Goal: Information Seeking & Learning: Learn about a topic

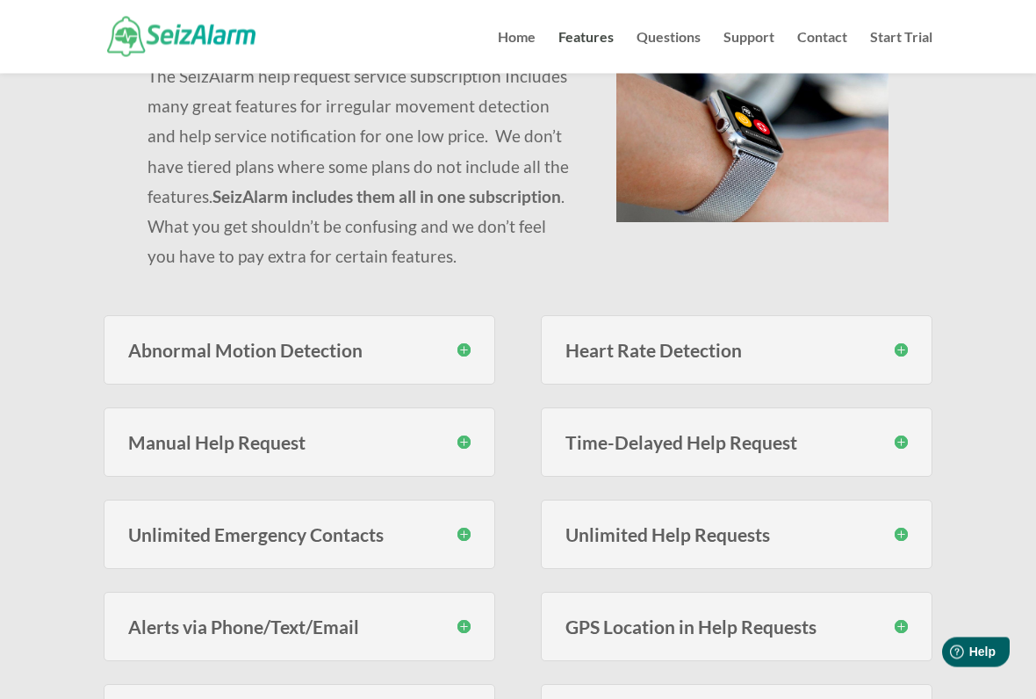
scroll to position [210, 0]
click at [222, 351] on h3 "Abnormal Motion Detection" at bounding box center [299, 350] width 343 height 18
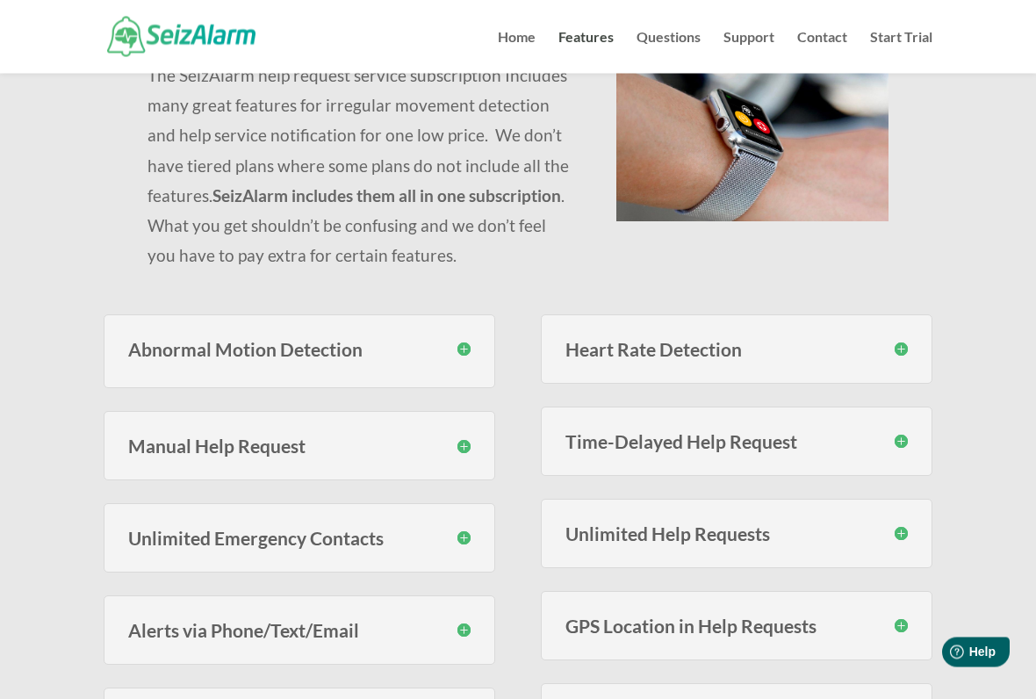
scroll to position [211, 0]
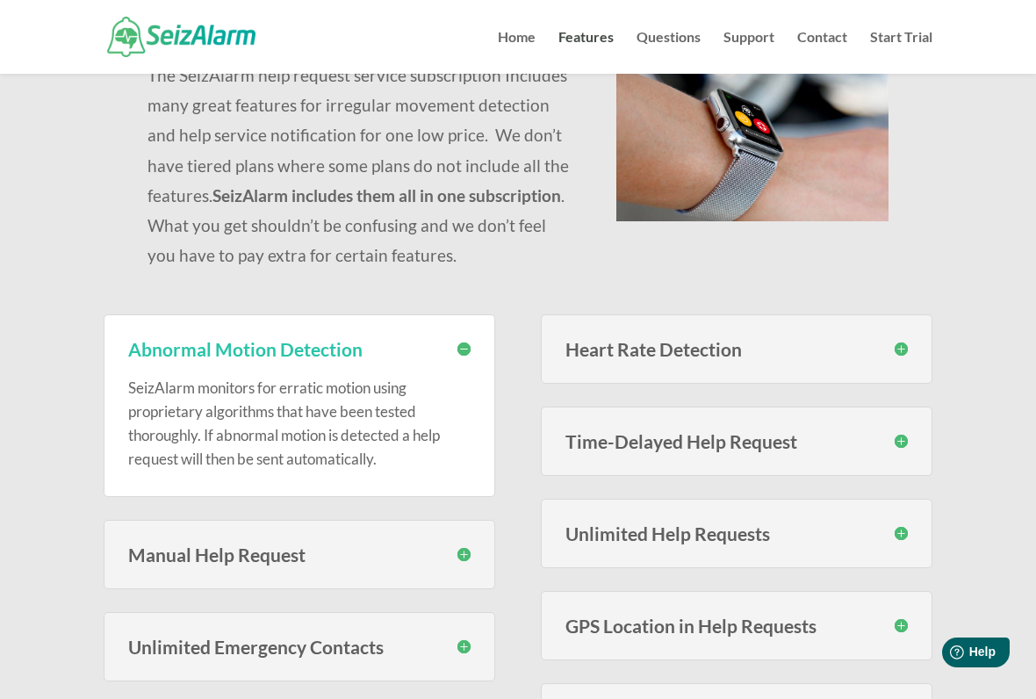
click at [453, 353] on h3 "Abnormal Motion Detection" at bounding box center [299, 349] width 343 height 18
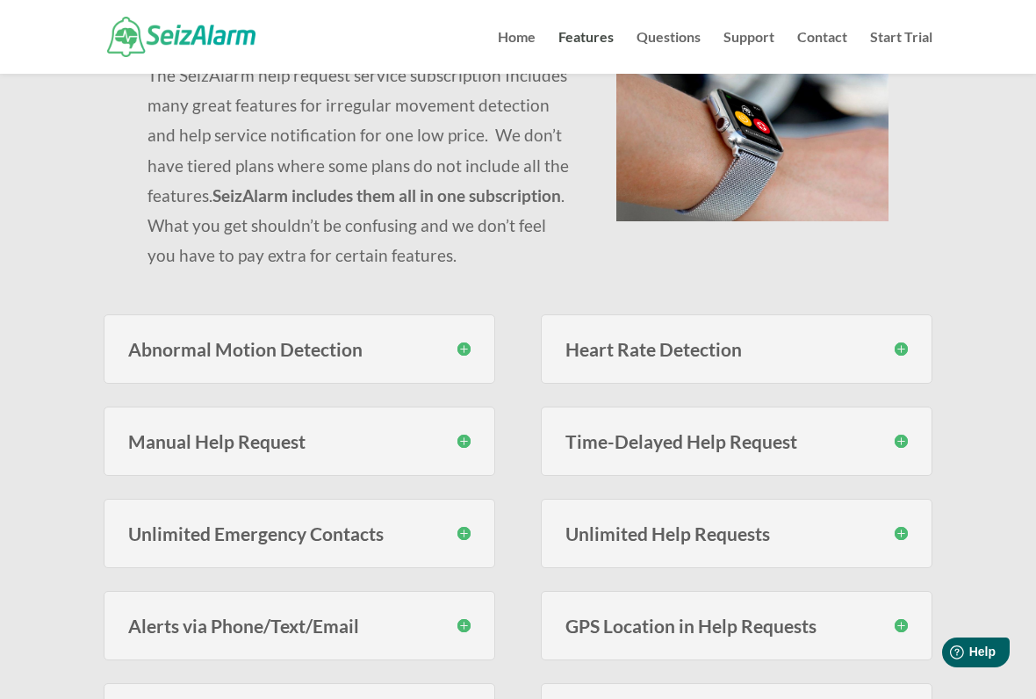
click at [466, 442] on h3 "Manual Help Request" at bounding box center [299, 441] width 343 height 18
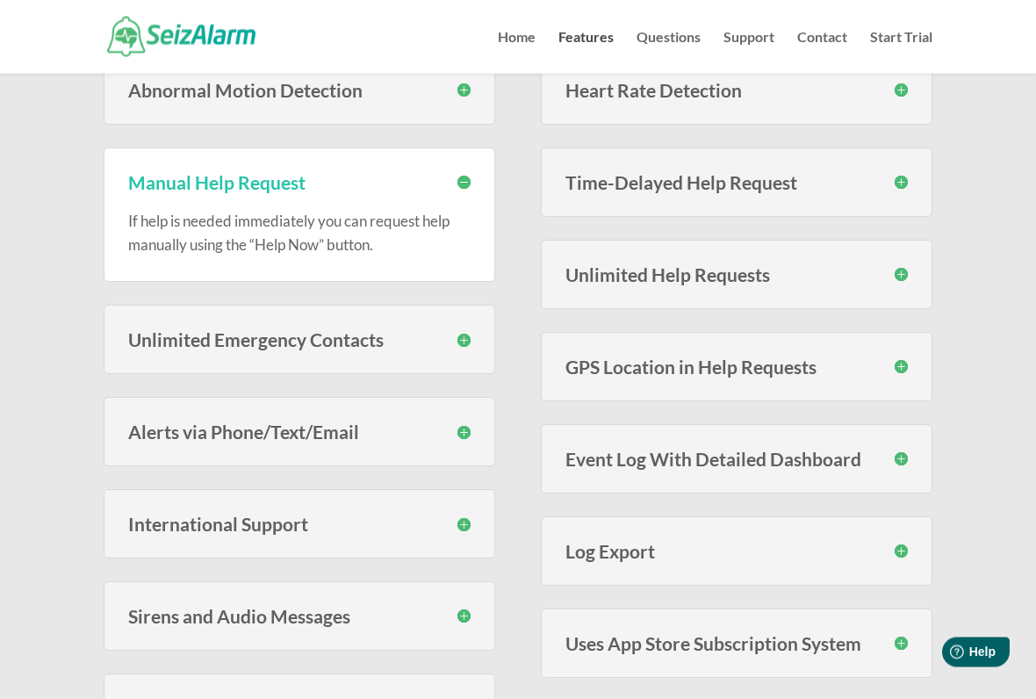
scroll to position [471, 0]
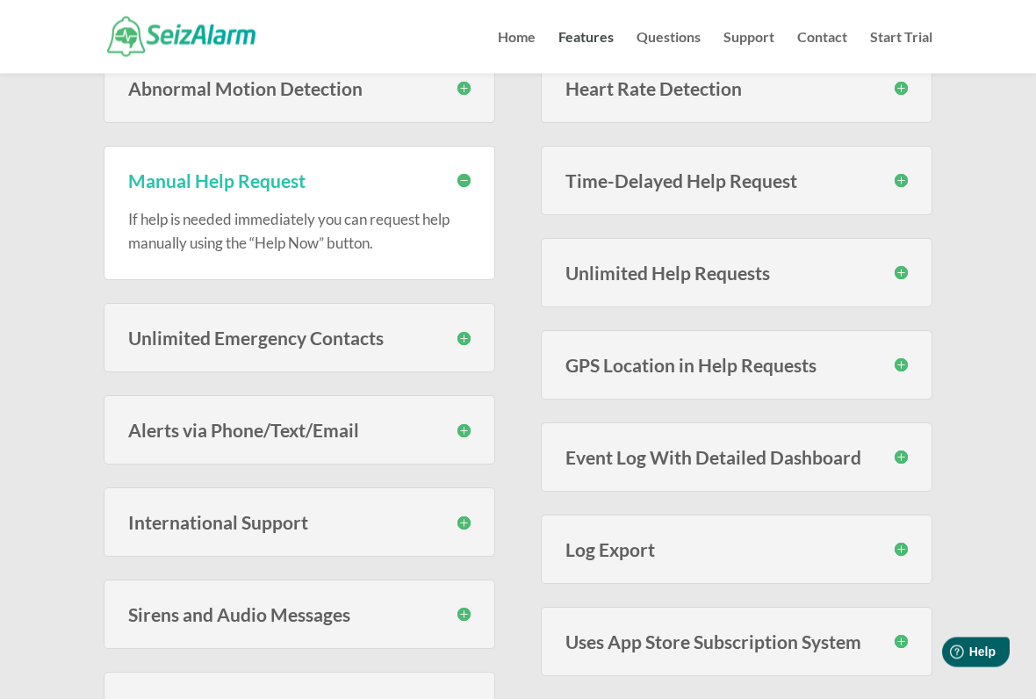
click at [468, 177] on h3 "Manual Help Request" at bounding box center [299, 181] width 343 height 18
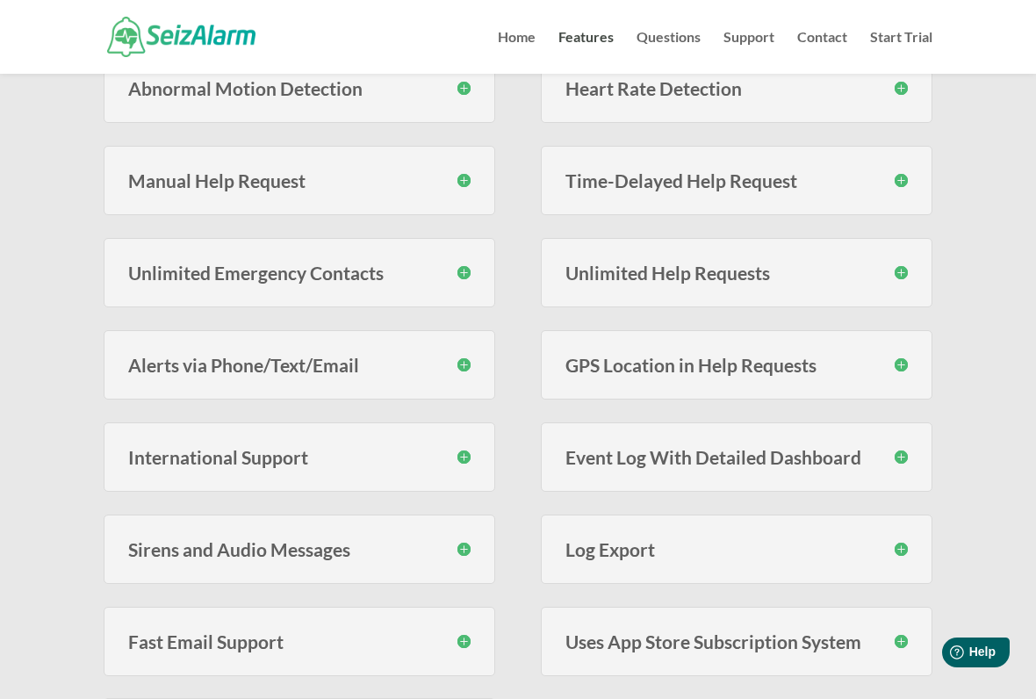
click at [475, 272] on div "Unlimited Emergency Contacts Unlike many others services, SeizAlarm does not li…" at bounding box center [300, 272] width 392 height 69
click at [467, 270] on h3 "Unlimited Emergency Contacts" at bounding box center [299, 272] width 343 height 18
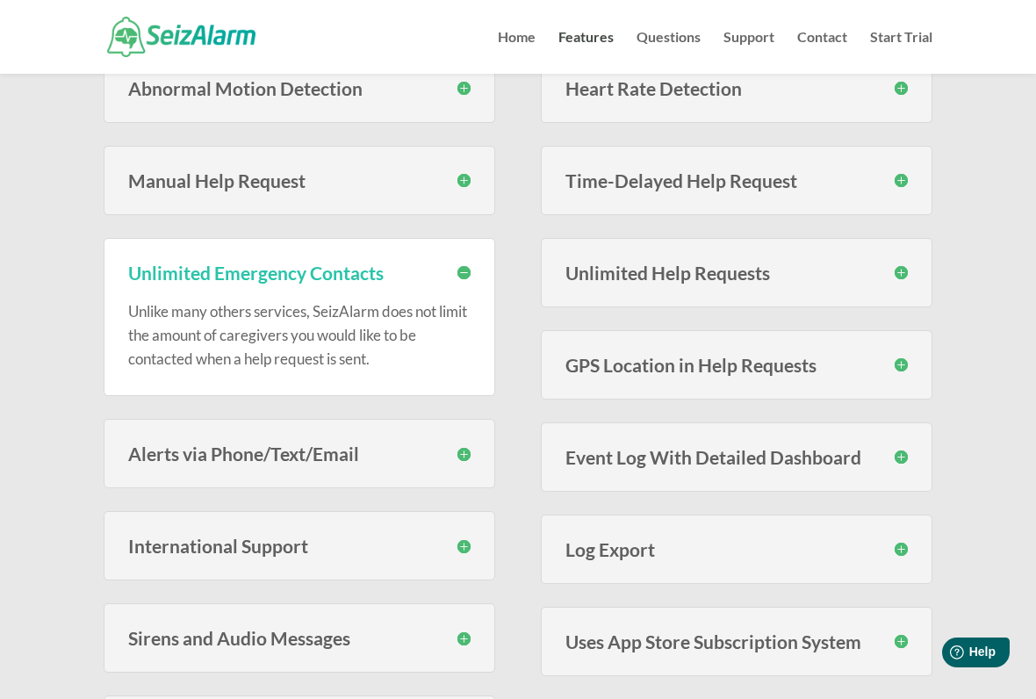
scroll to position [476, 0]
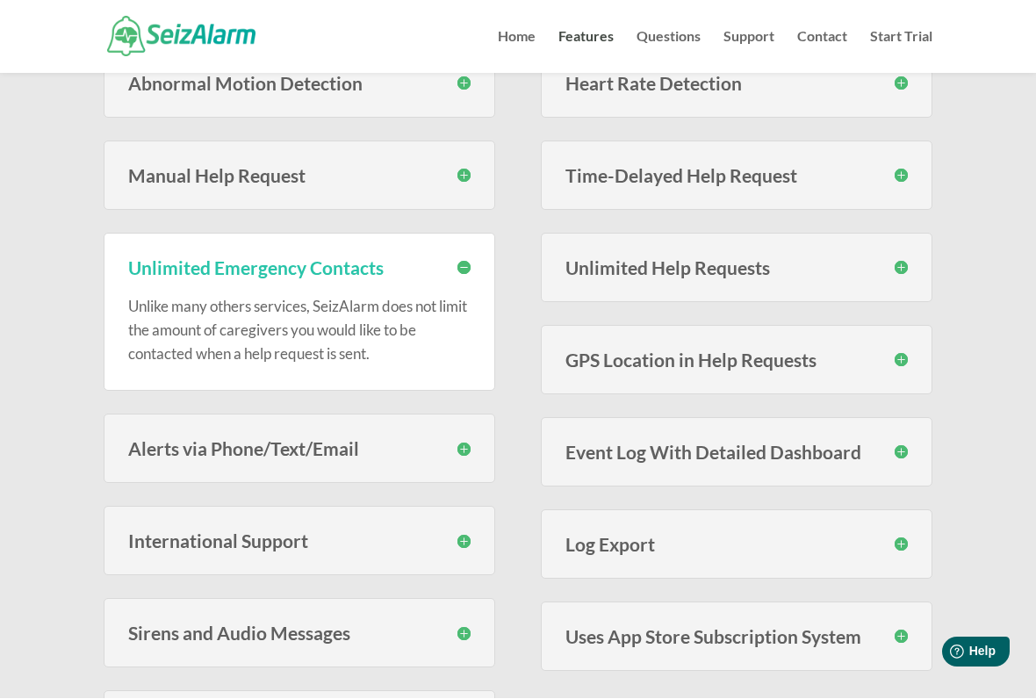
click at [469, 446] on h3 "Alerts via Phone/Text/Email" at bounding box center [299, 449] width 343 height 18
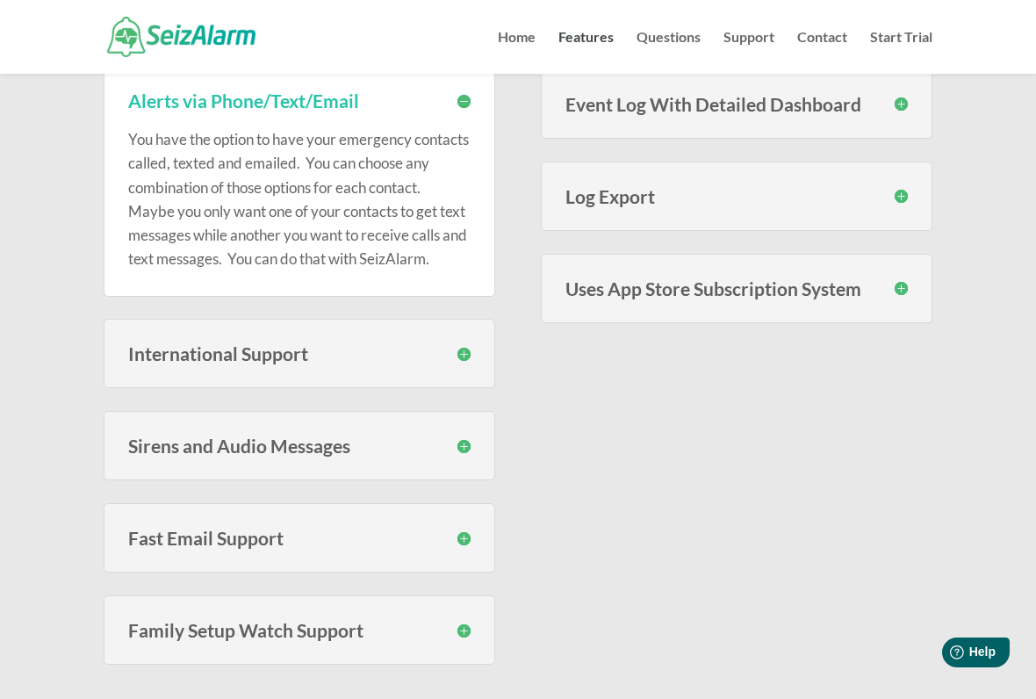
scroll to position [876, 0]
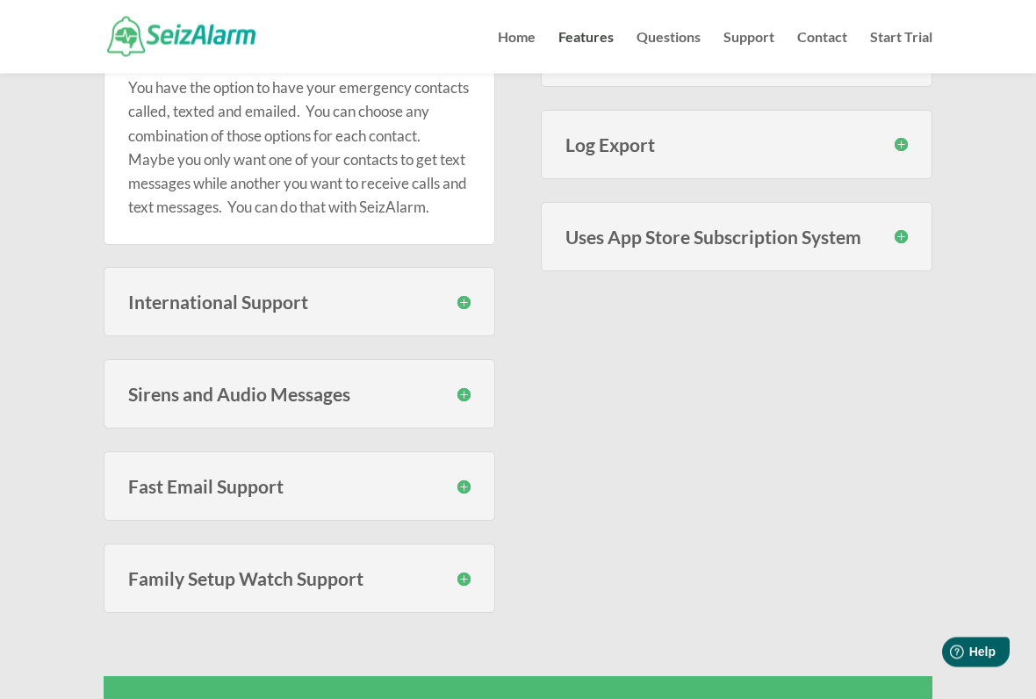
click at [469, 404] on h3 "Sirens and Audio Messages" at bounding box center [299, 395] width 343 height 18
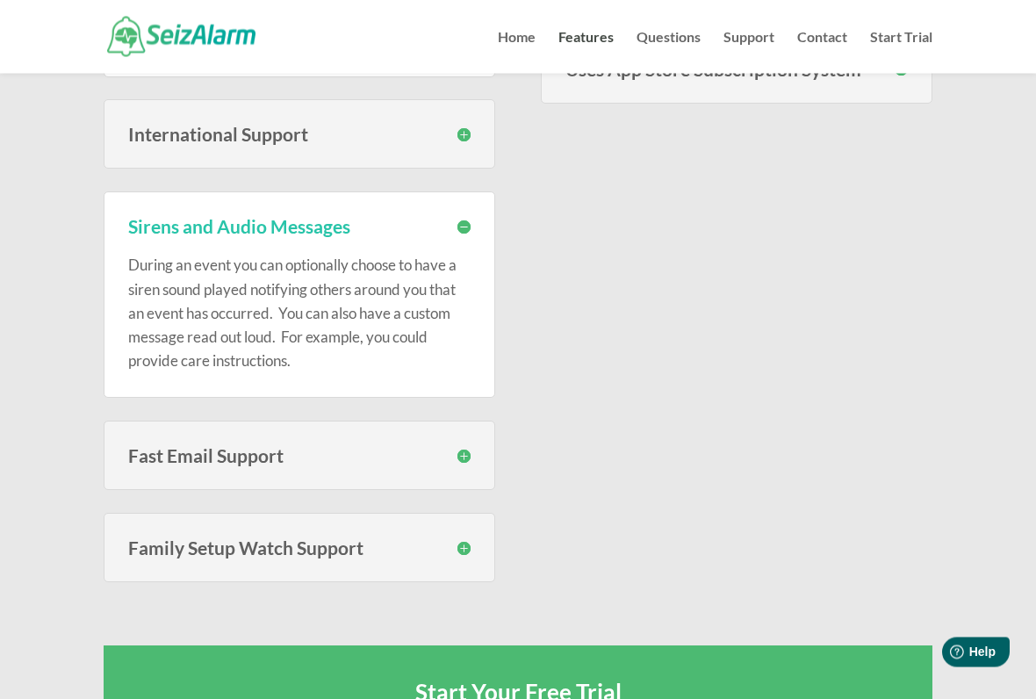
scroll to position [1045, 0]
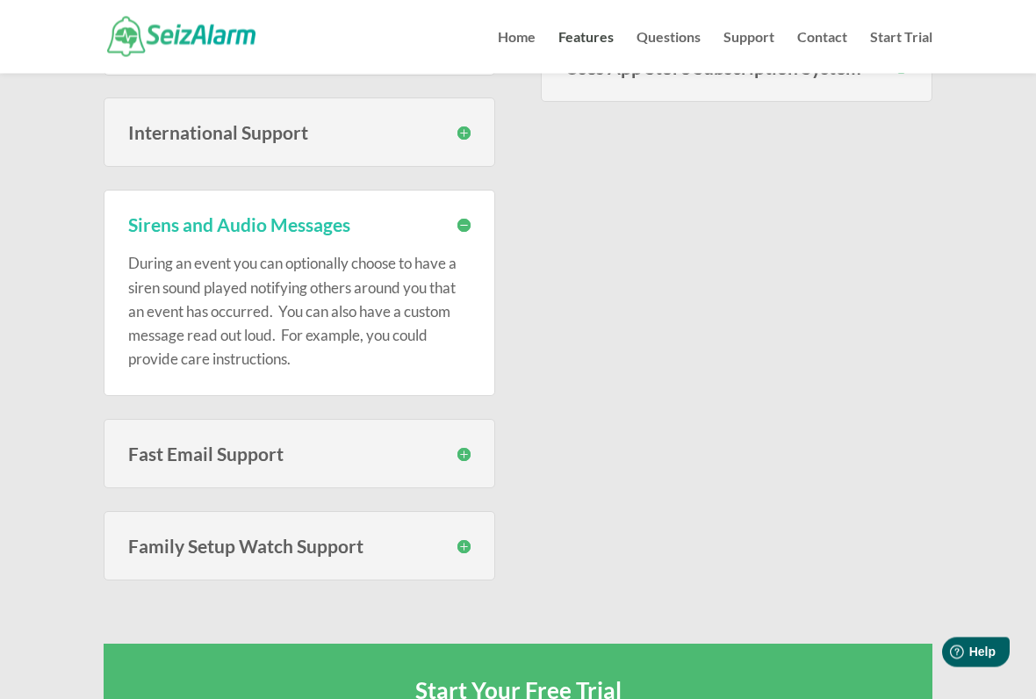
click at [482, 472] on div "Fast Email Support Our support team is available every day of the week to help …" at bounding box center [300, 454] width 392 height 69
click at [469, 464] on h3 "Fast Email Support" at bounding box center [299, 454] width 343 height 18
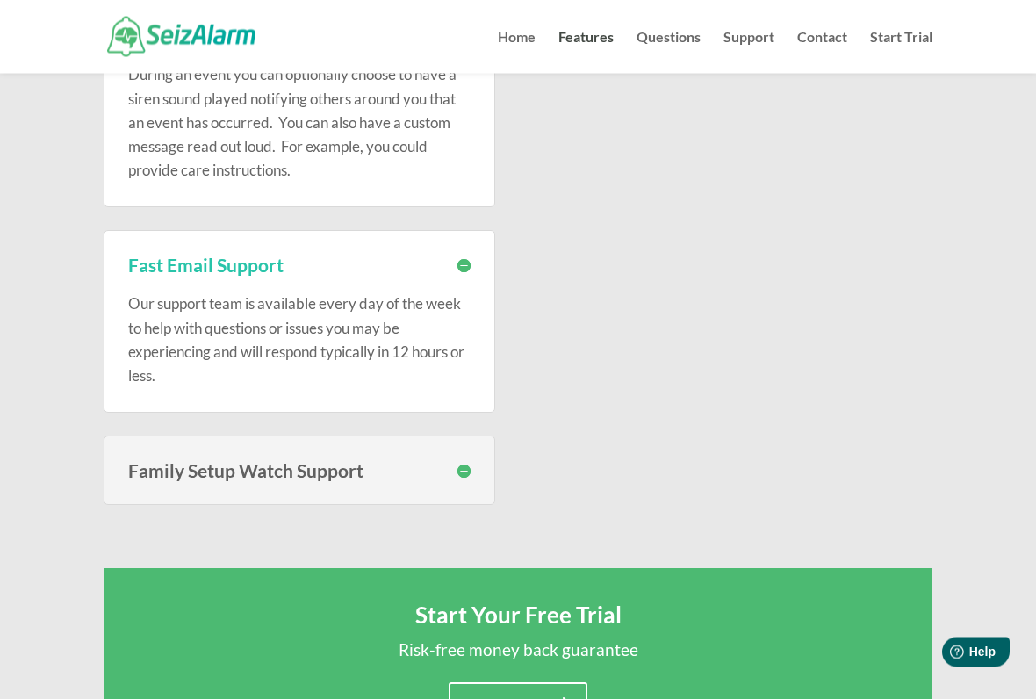
scroll to position [1235, 0]
click at [474, 485] on div "Family Setup Watch Support SeizAlarm now lets you link Family Setup Watches to …" at bounding box center [300, 470] width 392 height 69
click at [465, 480] on h3 "Family Setup Watch Support" at bounding box center [299, 470] width 343 height 18
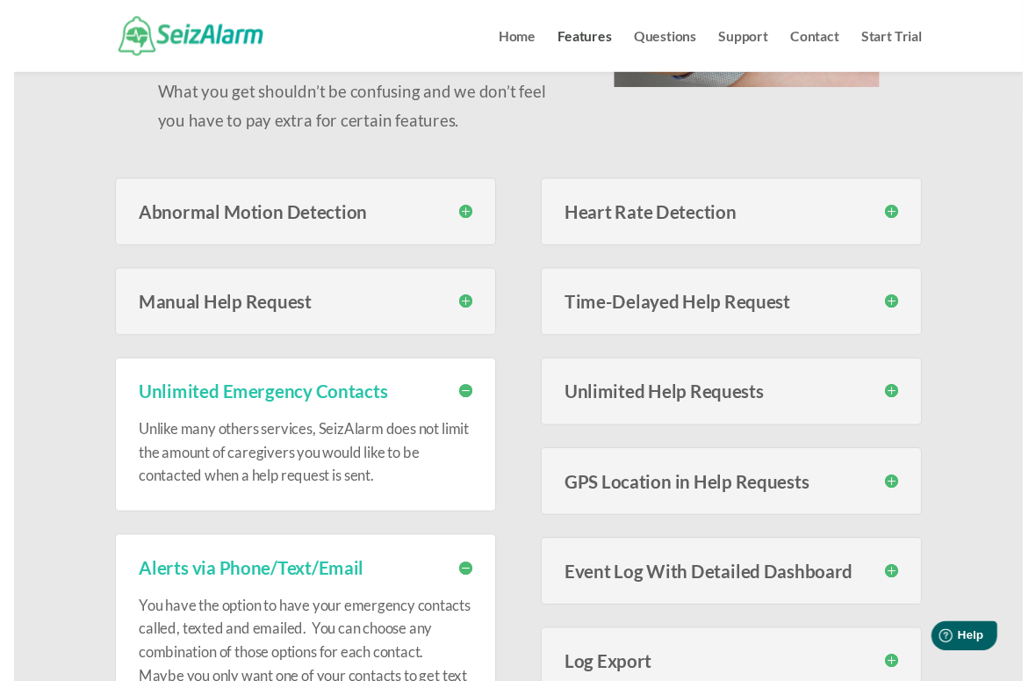
scroll to position [336, 0]
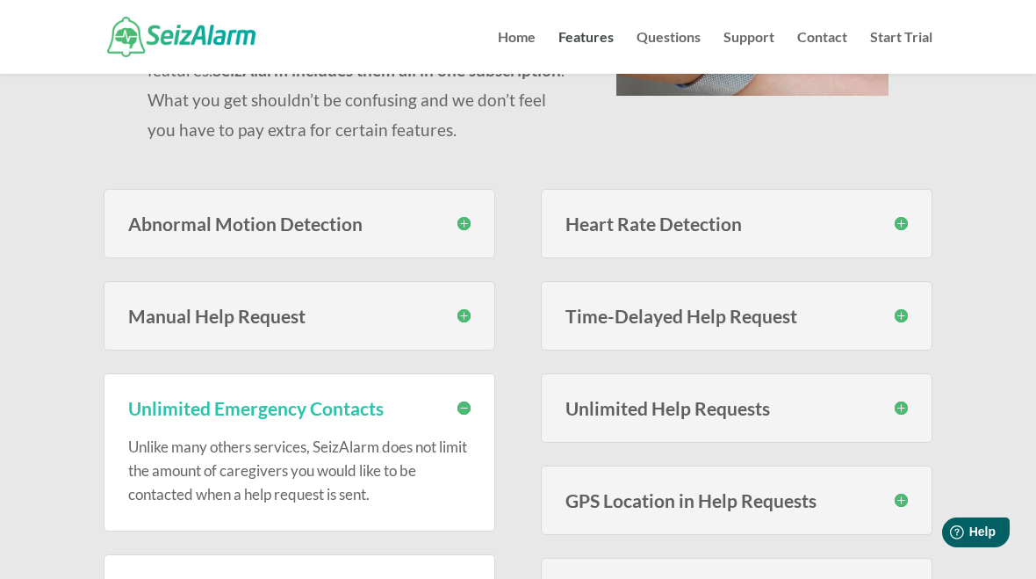
click at [906, 218] on h3 "Heart Rate Detection" at bounding box center [737, 223] width 343 height 18
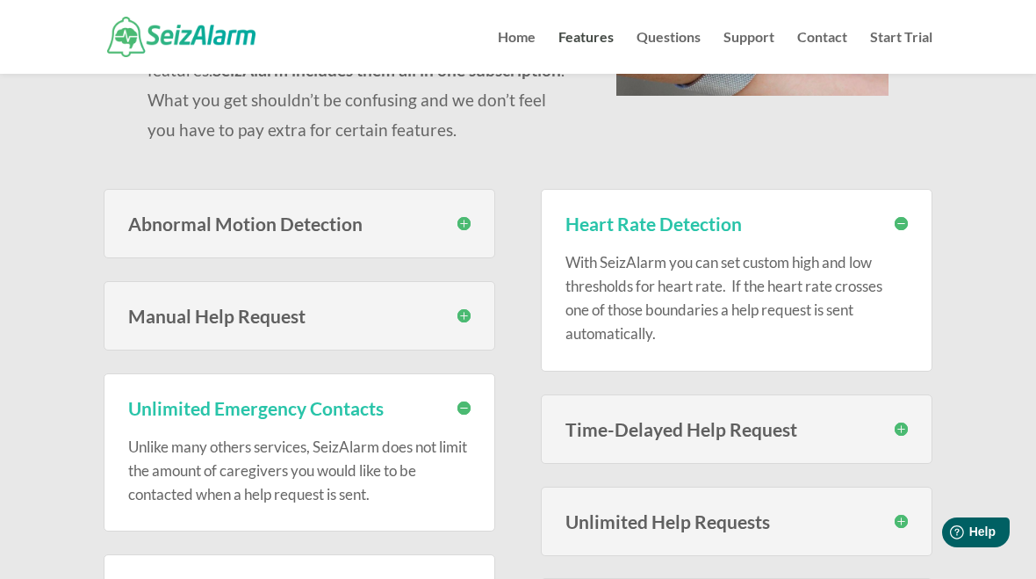
click at [911, 426] on div "Time-Delayed Help Request Maybe you have auras prior to irregular movements, bu…" at bounding box center [737, 428] width 392 height 69
click at [912, 429] on div "Time-Delayed Help Request Maybe you have auras prior to irregular movements, bu…" at bounding box center [737, 428] width 392 height 69
click at [919, 422] on div "Time-Delayed Help Request Maybe you have auras prior to irregular movements, bu…" at bounding box center [737, 428] width 392 height 69
click at [907, 422] on h3 "Time-Delayed Help Request" at bounding box center [737, 429] width 343 height 18
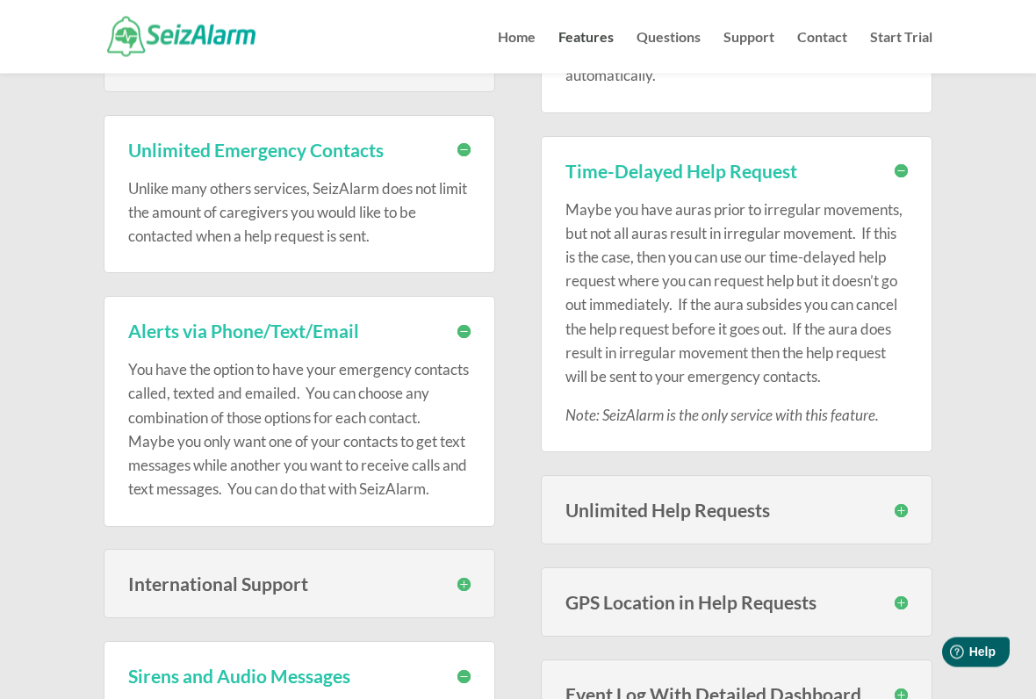
scroll to position [595, 0]
click at [907, 492] on div "Unlimited Help Requests You are not limited to a fixed amount of help requests …" at bounding box center [737, 509] width 392 height 69
click at [905, 507] on h3 "Unlimited Help Requests" at bounding box center [737, 510] width 343 height 18
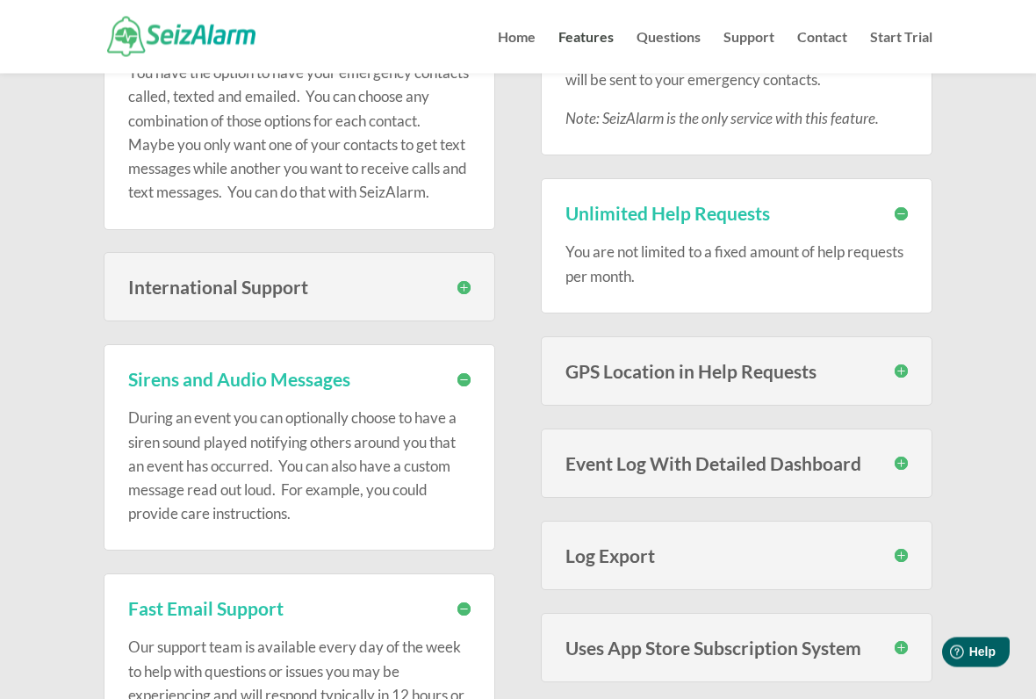
scroll to position [891, 0]
click at [907, 365] on h3 "GPS Location in Help Requests" at bounding box center [737, 371] width 343 height 18
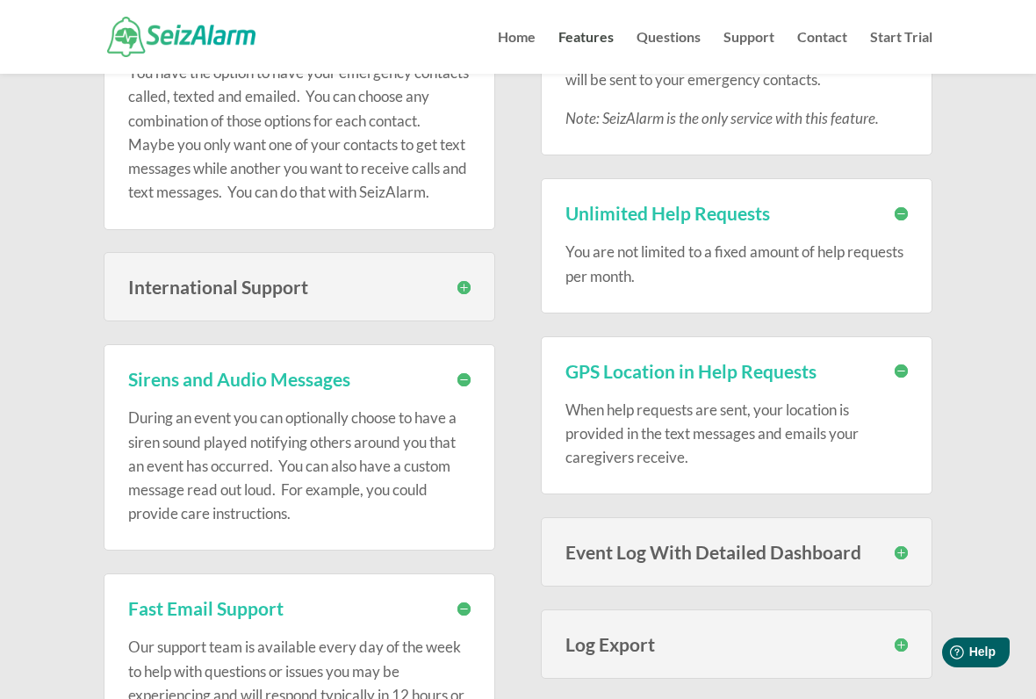
click at [903, 543] on h3 "Event Log With Detailed Dashboard" at bounding box center [737, 552] width 343 height 18
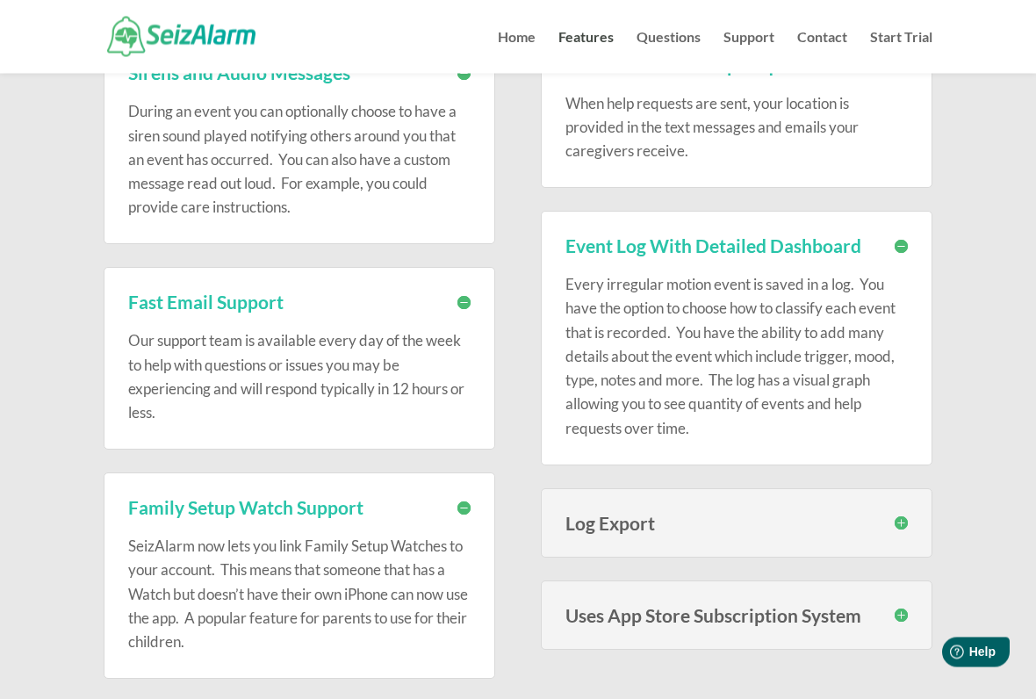
scroll to position [1198, 0]
click at [907, 514] on h3 "Log Export" at bounding box center [737, 523] width 343 height 18
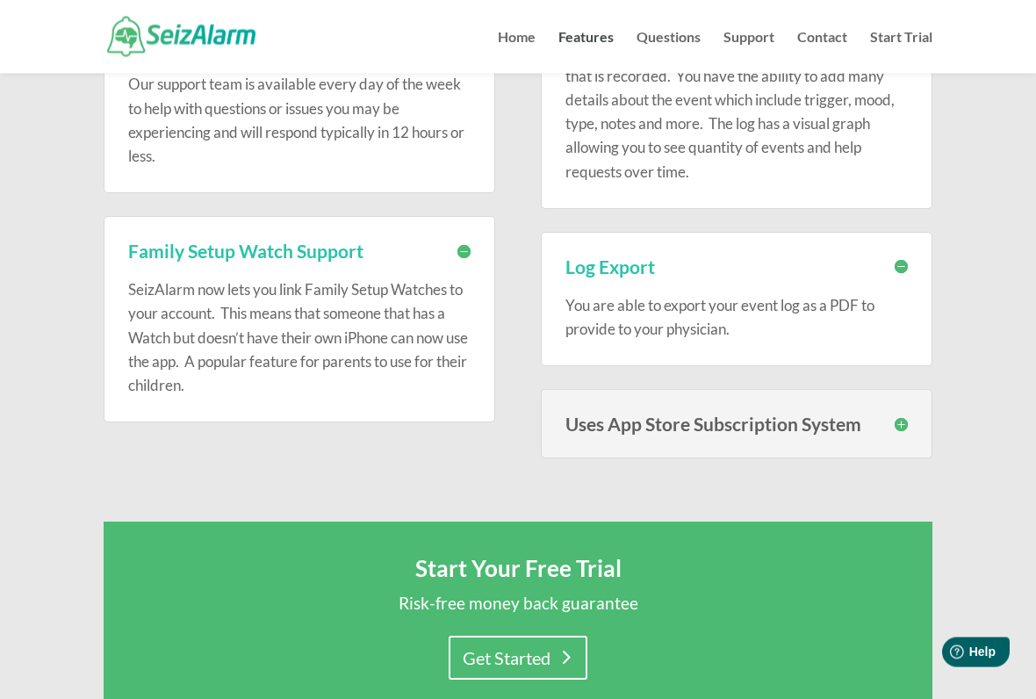
scroll to position [1460, 0]
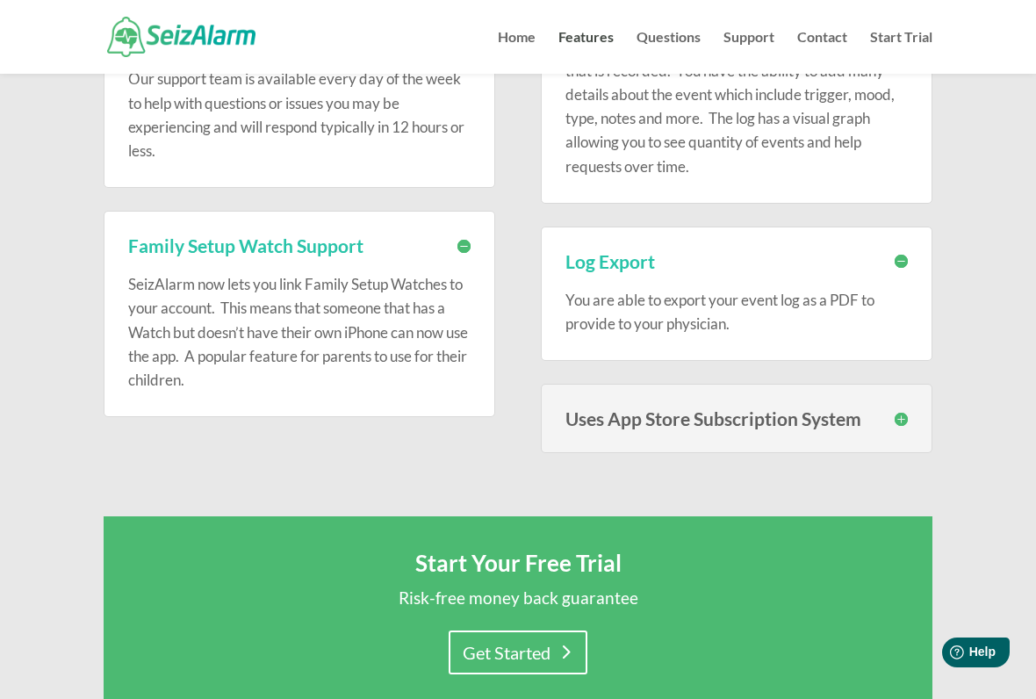
click at [903, 409] on h3 "Uses App Store Subscription System" at bounding box center [737, 418] width 343 height 18
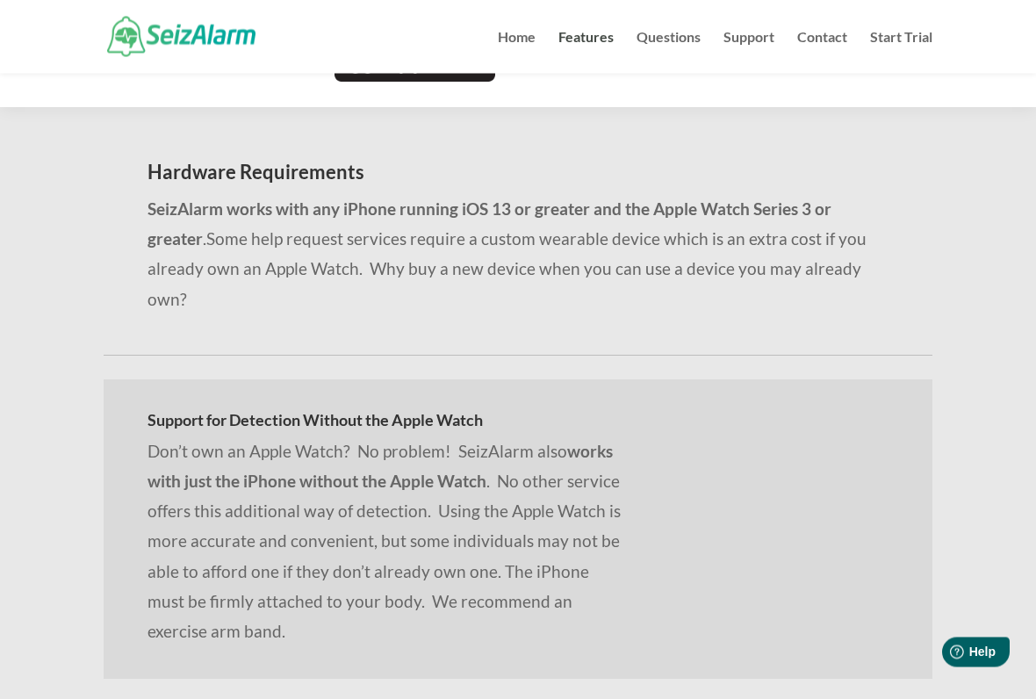
scroll to position [2326, 0]
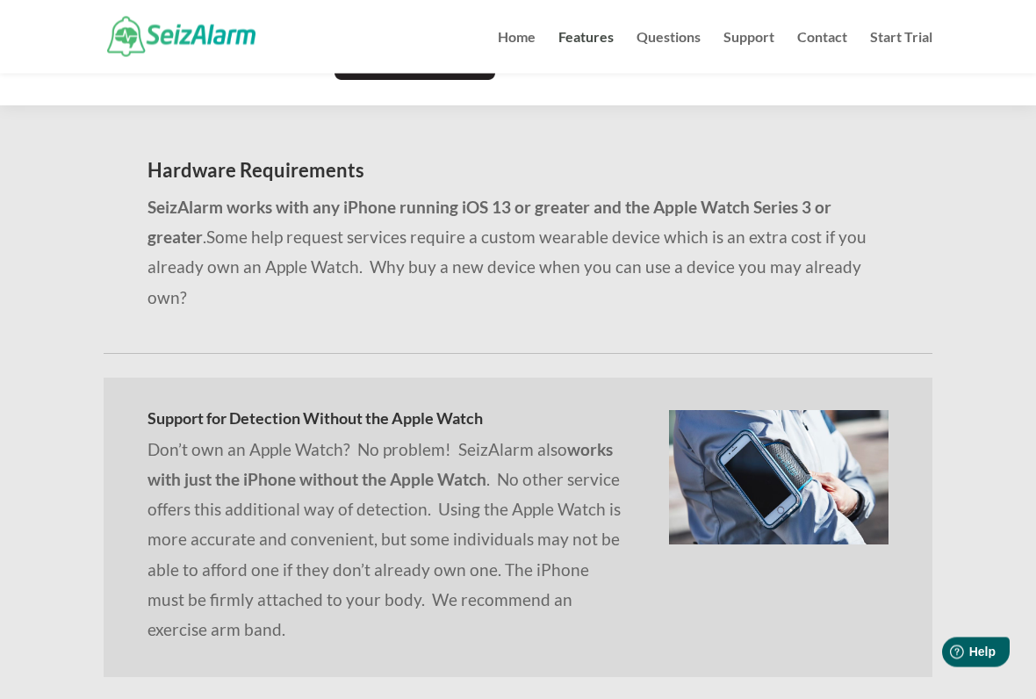
click at [924, 542] on div "Support for Detection Without the Apple Watch Don’t own an Apple Watch? No prob…" at bounding box center [518, 528] width 829 height 299
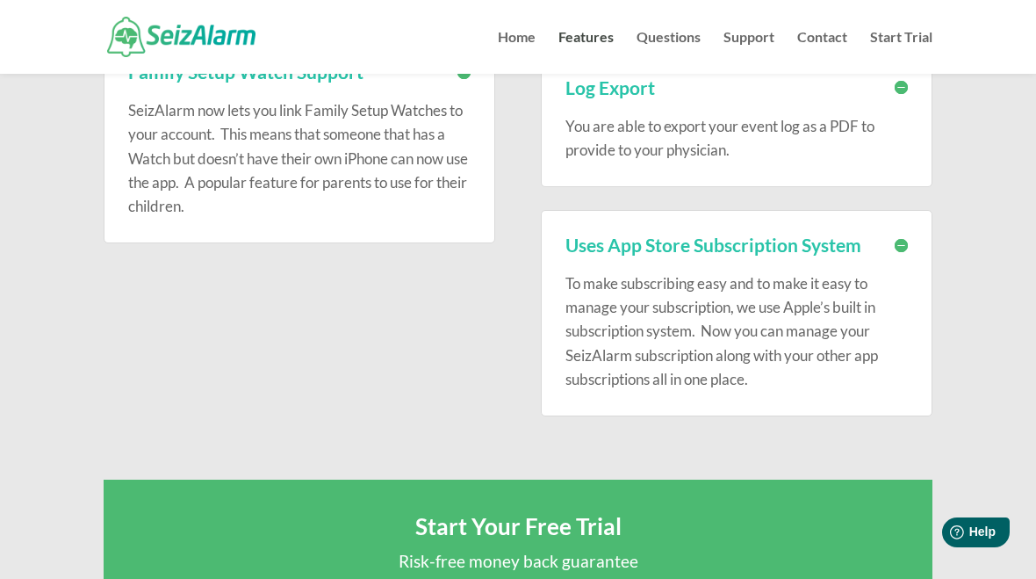
scroll to position [1630, 0]
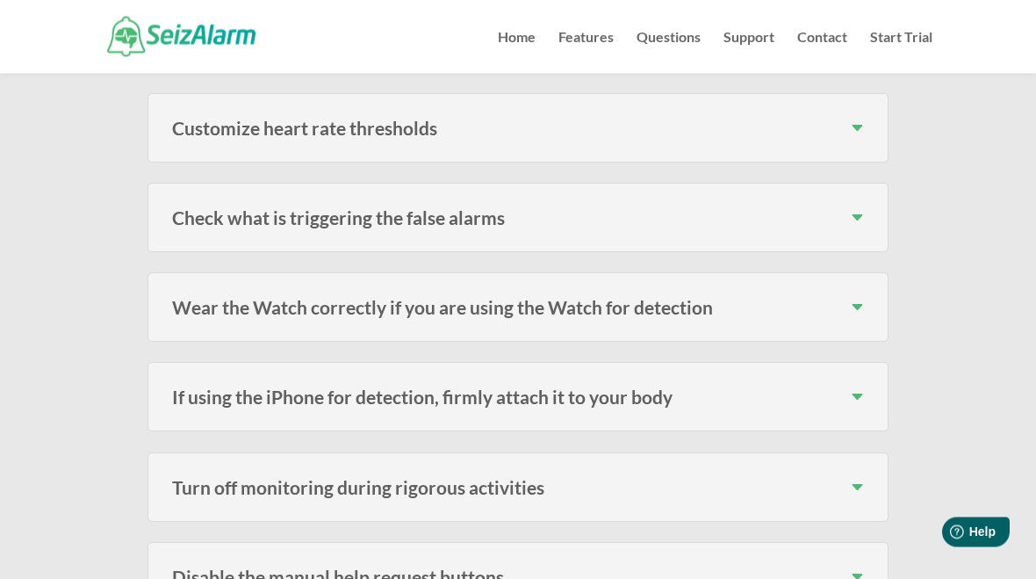
scroll to position [752, 0]
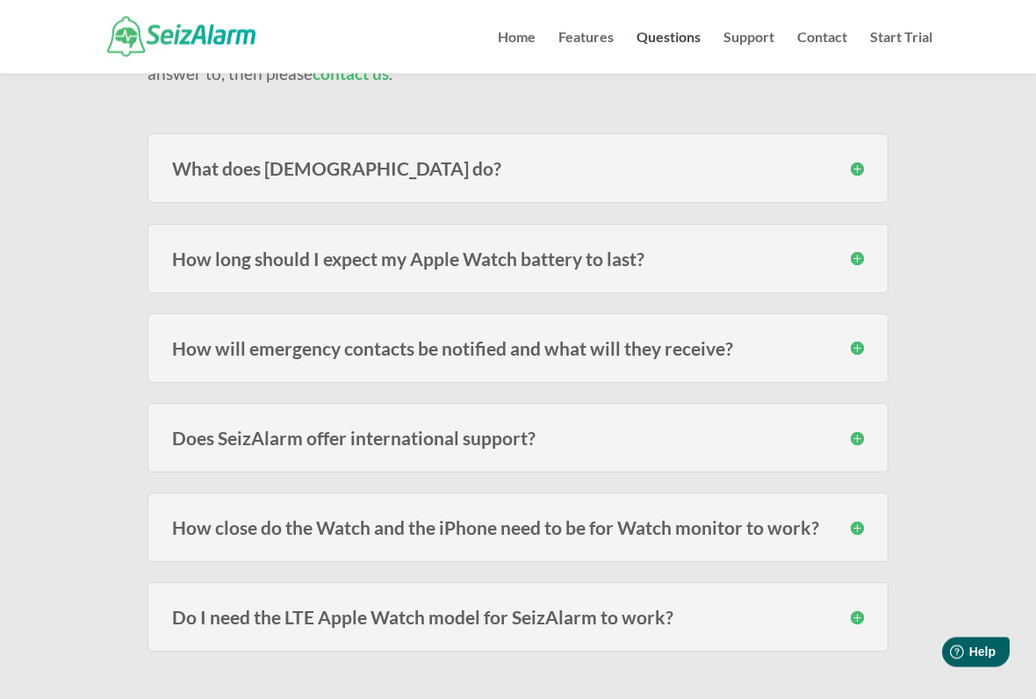
scroll to position [212, 0]
click at [393, 255] on h3 "How long should I expect my Apple Watch battery to last?" at bounding box center [518, 258] width 692 height 18
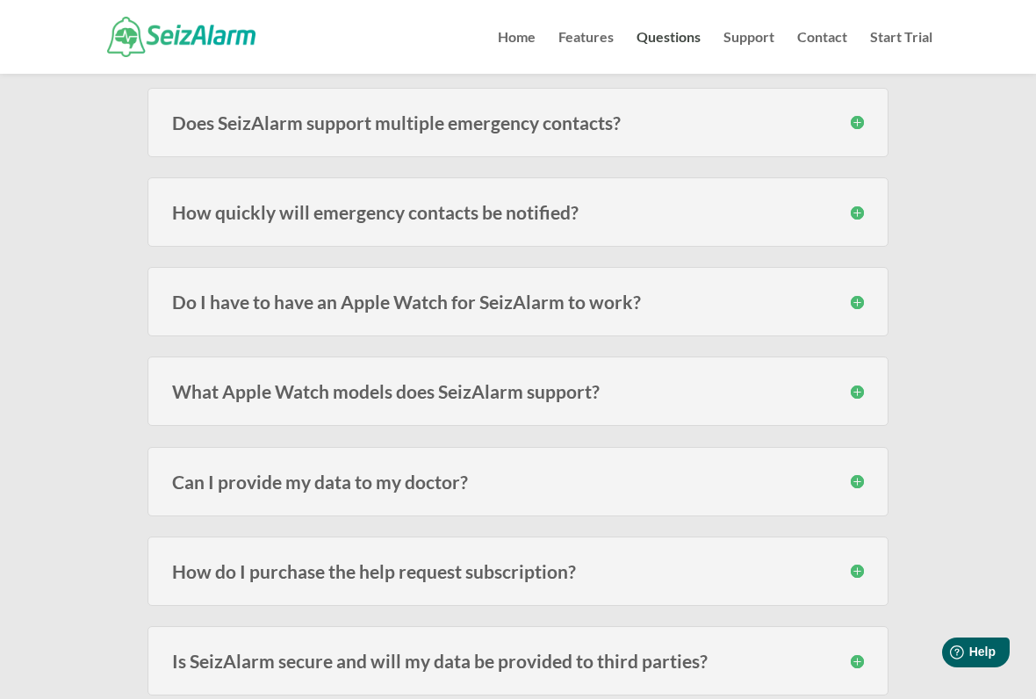
scroll to position [1213, 0]
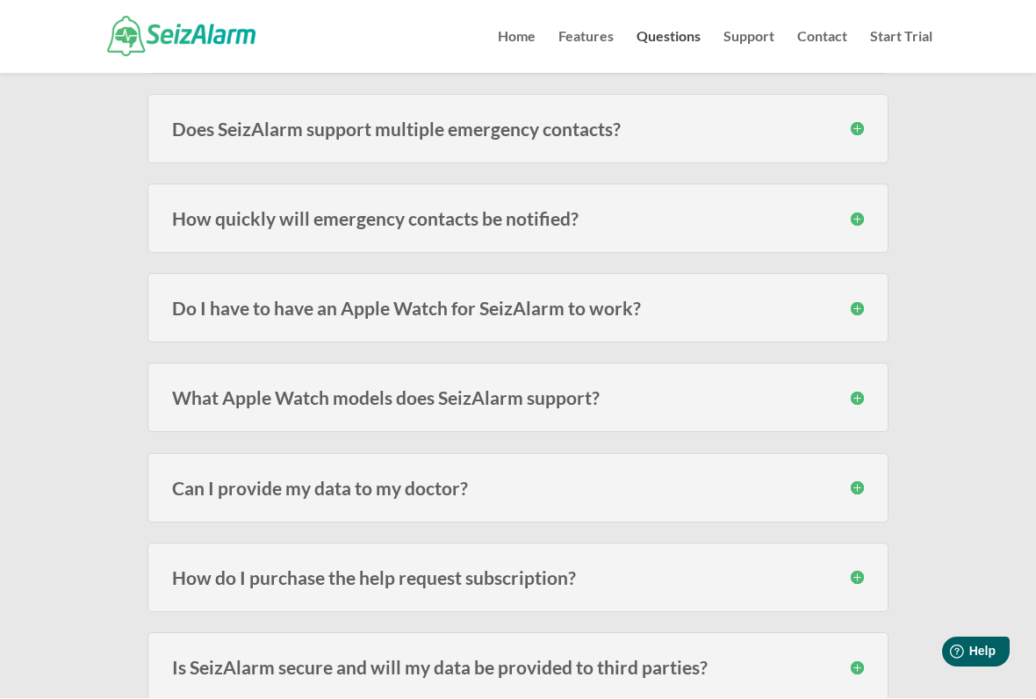
click at [860, 215] on h3 "How quickly will emergency contacts be notified?" at bounding box center [518, 219] width 692 height 18
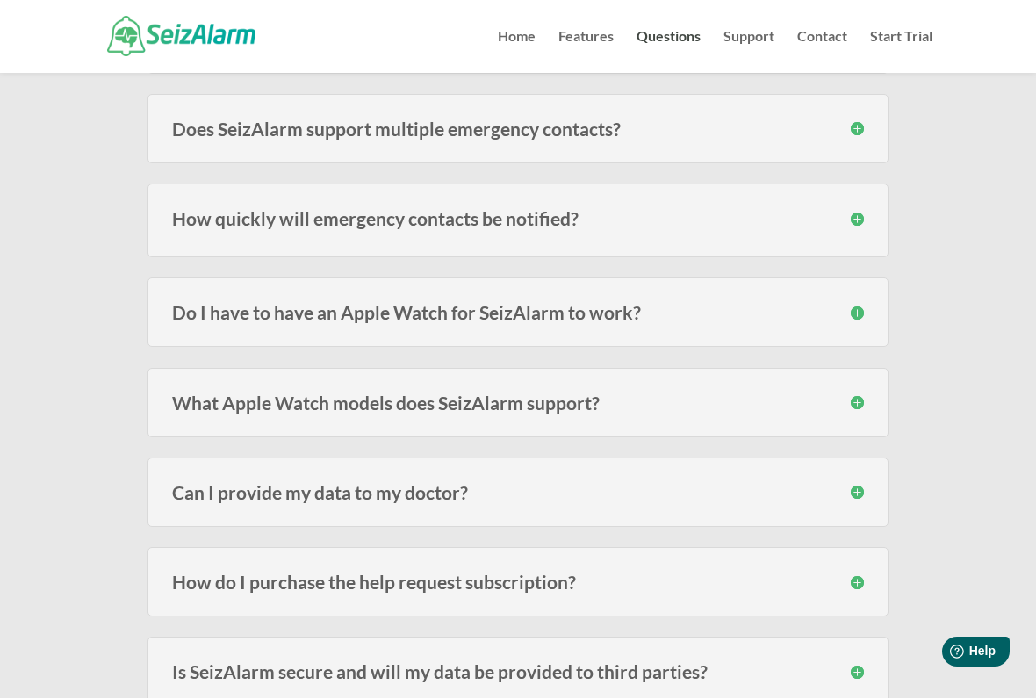
scroll to position [1214, 0]
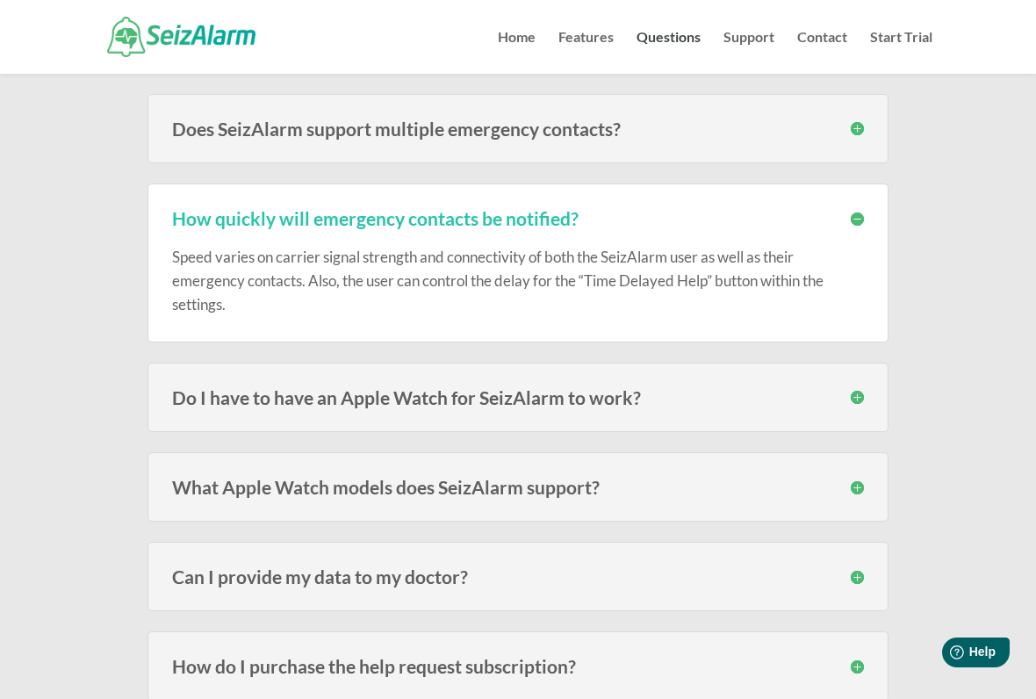
click at [854, 399] on h3 "Do I have to have an Apple Watch for SeizAlarm to work?" at bounding box center [518, 397] width 692 height 18
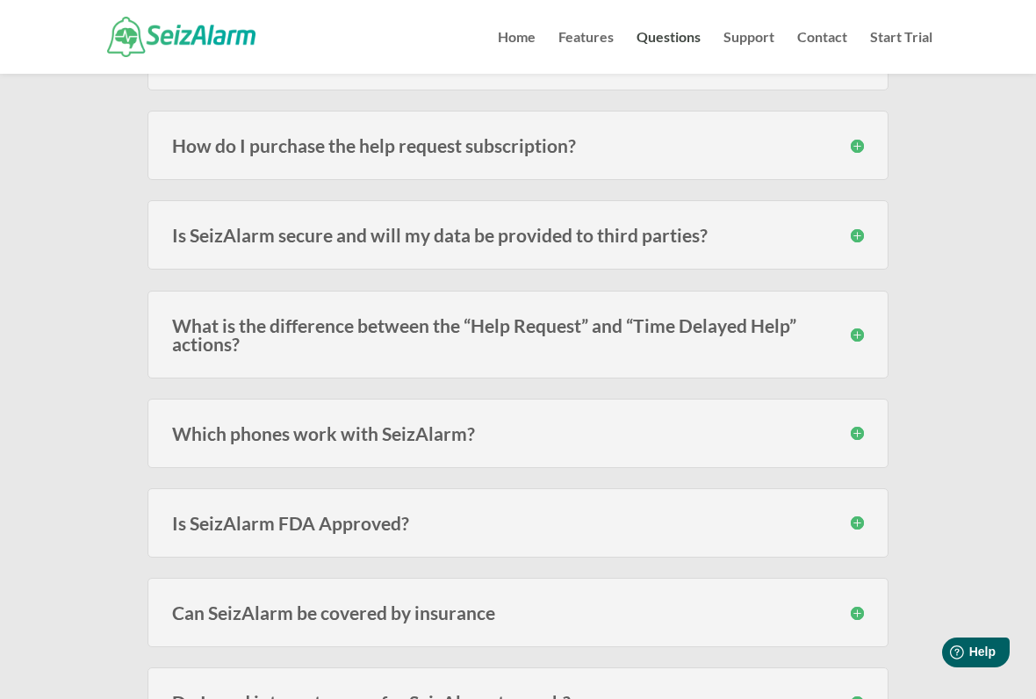
scroll to position [1974, 0]
click at [864, 232] on div "Is SeizAlarm secure and will my data be provided to third parties? Your data is…" at bounding box center [518, 233] width 741 height 69
click at [865, 228] on div "Is SeizAlarm secure and will my data be provided to third parties? Your data is…" at bounding box center [518, 233] width 741 height 69
click at [869, 234] on div "Is SeizAlarm secure and will my data be provided to third parties? Your data is…" at bounding box center [518, 233] width 741 height 69
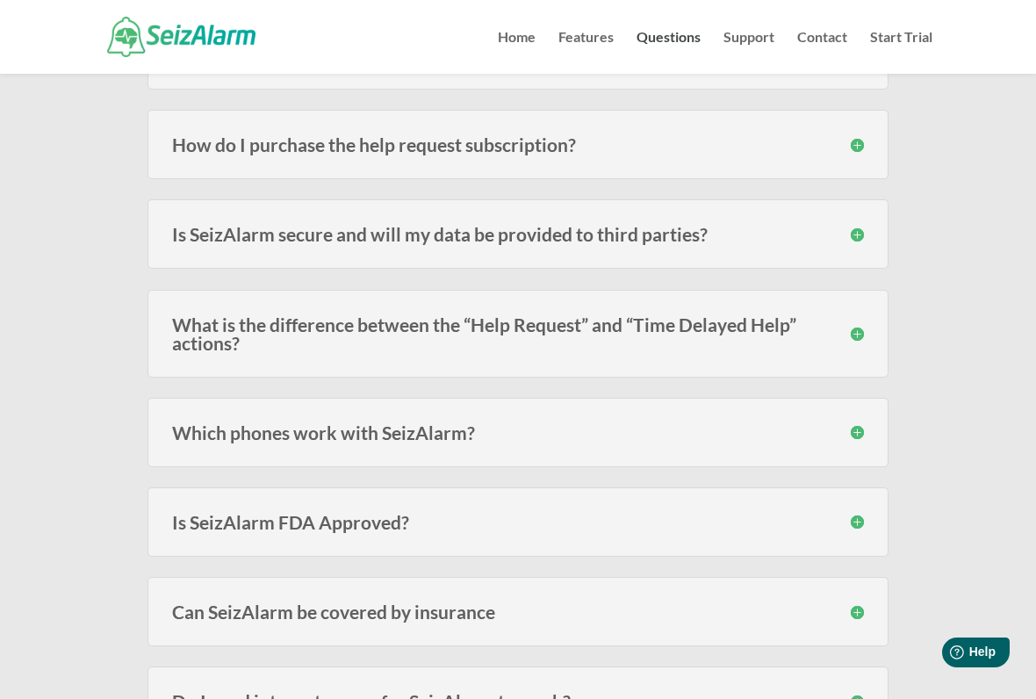
click at [861, 244] on div "Is SeizAlarm secure and will my data be provided to third parties? Your data is…" at bounding box center [518, 233] width 741 height 69
click at [867, 243] on div "Is SeizAlarm secure and will my data be provided to third parties? Your data is…" at bounding box center [518, 233] width 741 height 69
click at [487, 234] on h3 "Is SeizAlarm secure and will my data be provided to third parties?" at bounding box center [518, 234] width 692 height 18
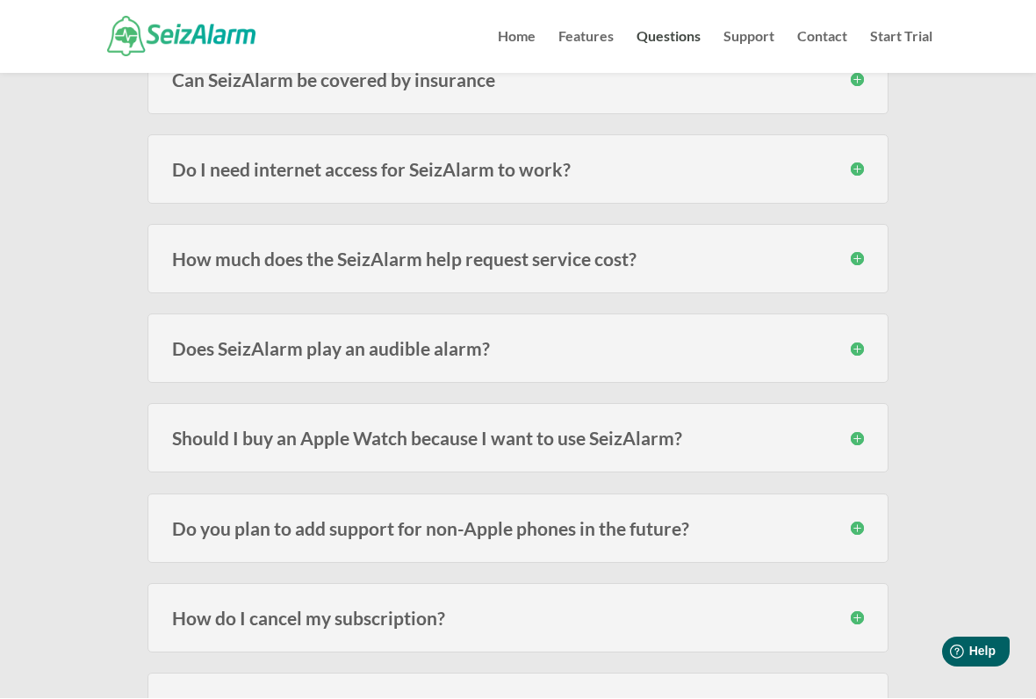
scroll to position [2572, 0]
click at [494, 263] on h3 "How much does the SeizAlarm help request service cost?" at bounding box center [518, 258] width 692 height 18
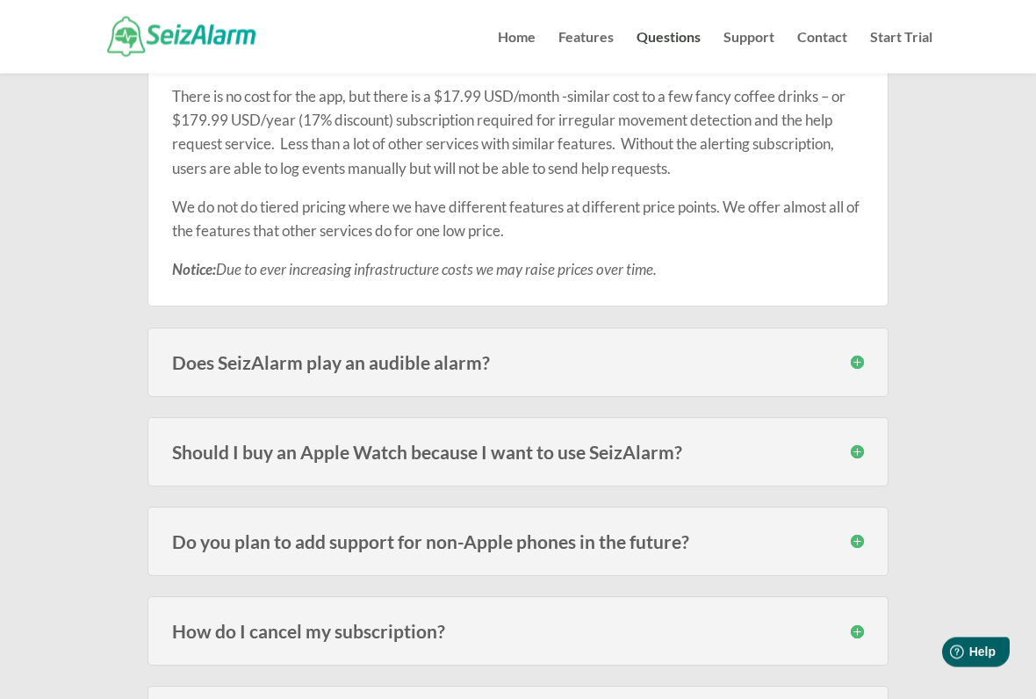
scroll to position [2785, 0]
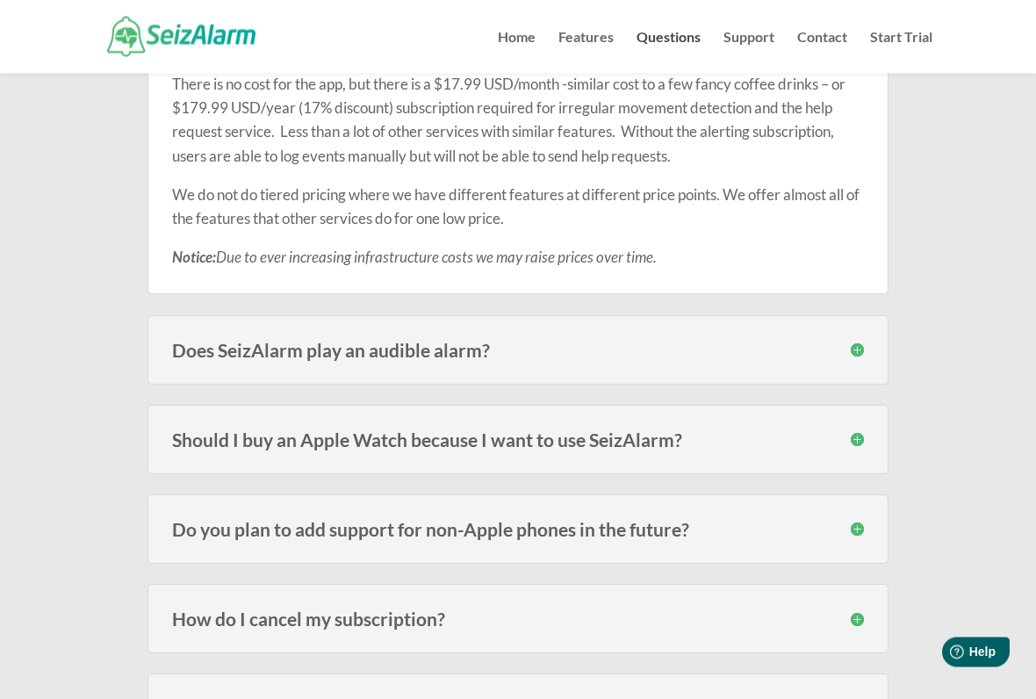
click at [390, 431] on h3 "Should I buy an Apple Watch because I want to use SeizAlarm?" at bounding box center [518, 440] width 692 height 18
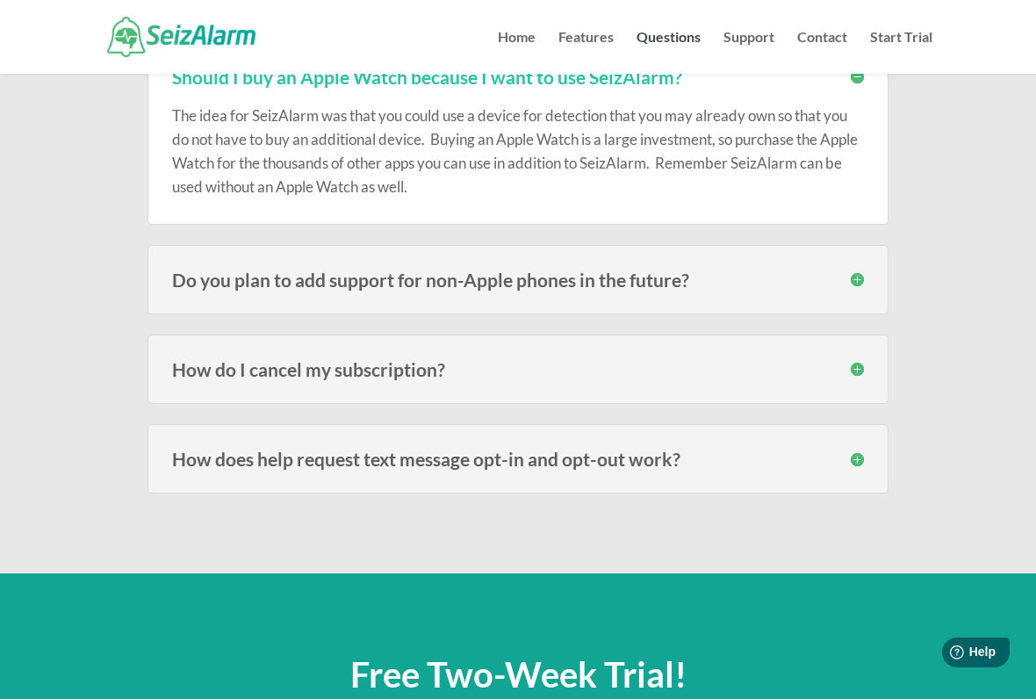
scroll to position [3149, 0]
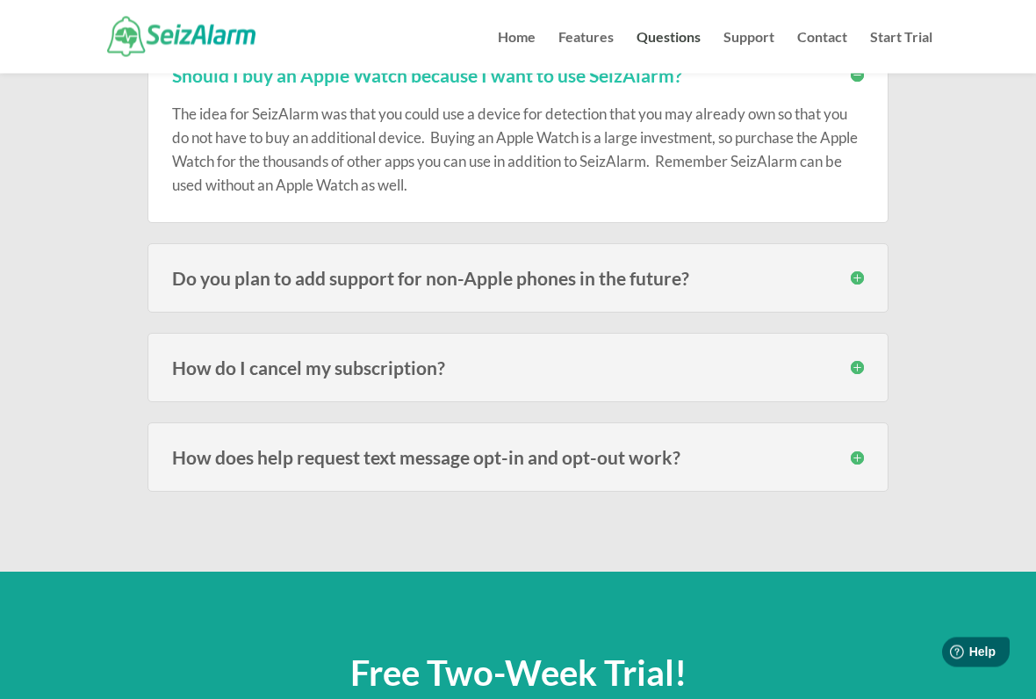
click at [523, 271] on h3 "Do you plan to add support for non-Apple phones in the future?" at bounding box center [518, 279] width 692 height 18
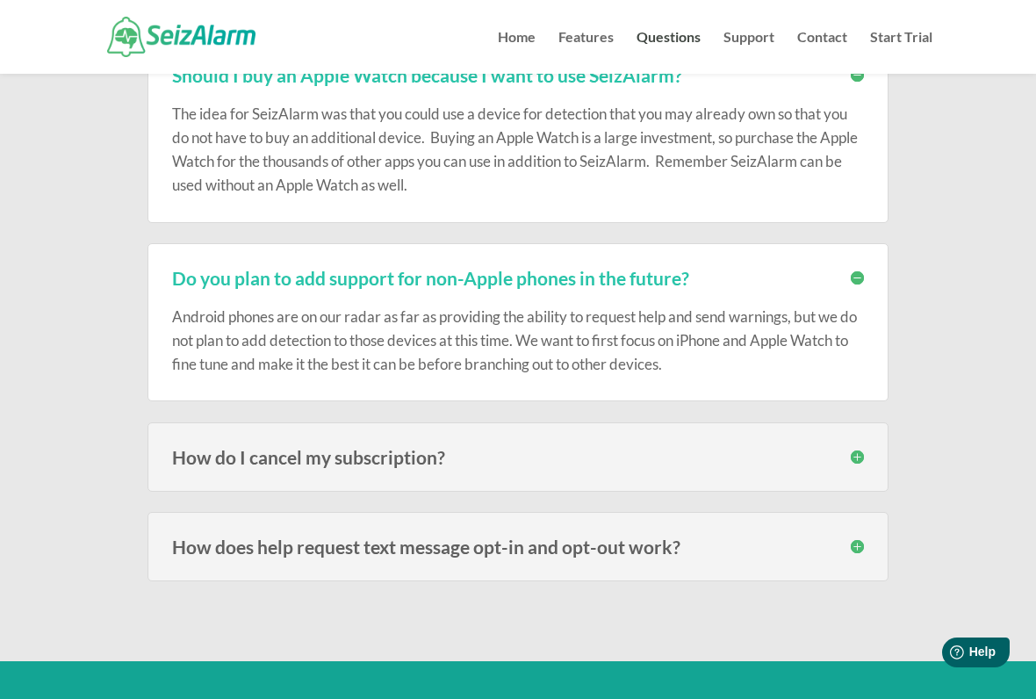
click at [384, 448] on h3 "How do I cancel my subscription?" at bounding box center [518, 457] width 692 height 18
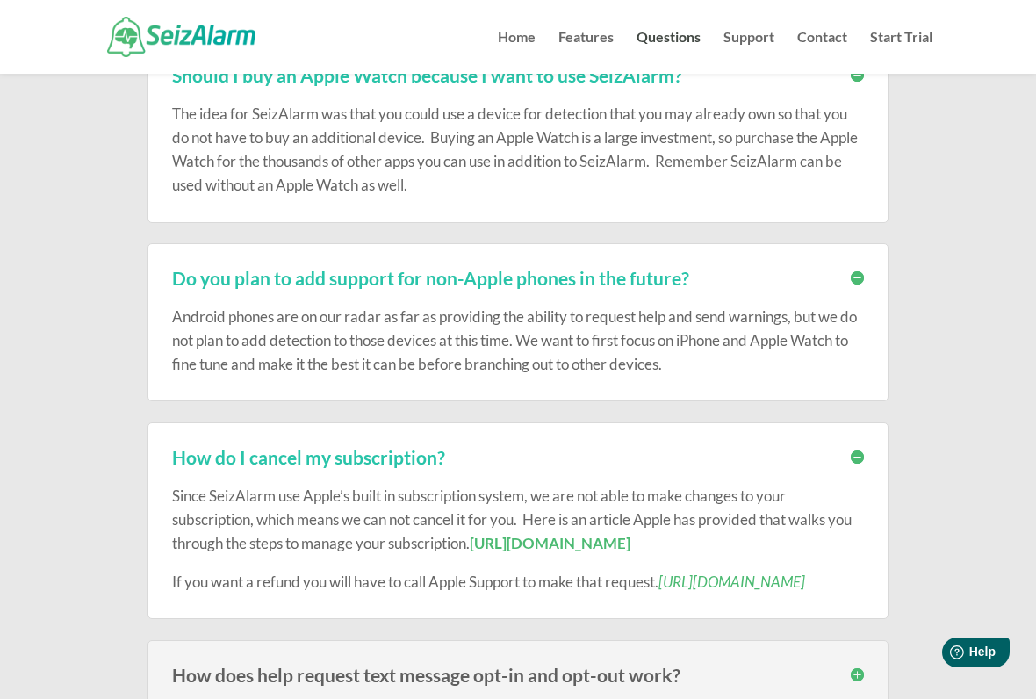
click at [631, 534] on link "https://support.apple.com/en-us/HT202039" at bounding box center [550, 543] width 161 height 18
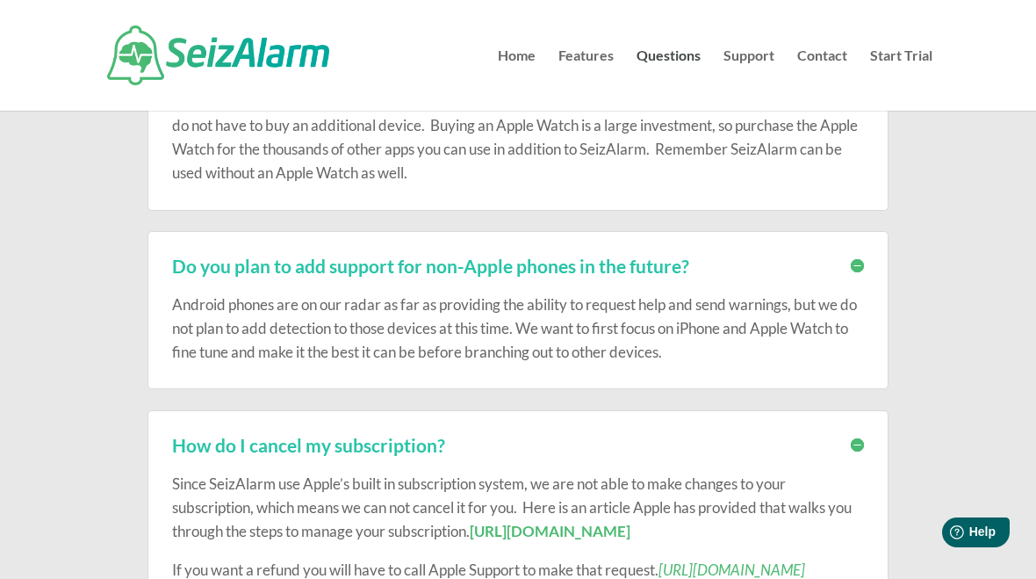
scroll to position [3405, 0]
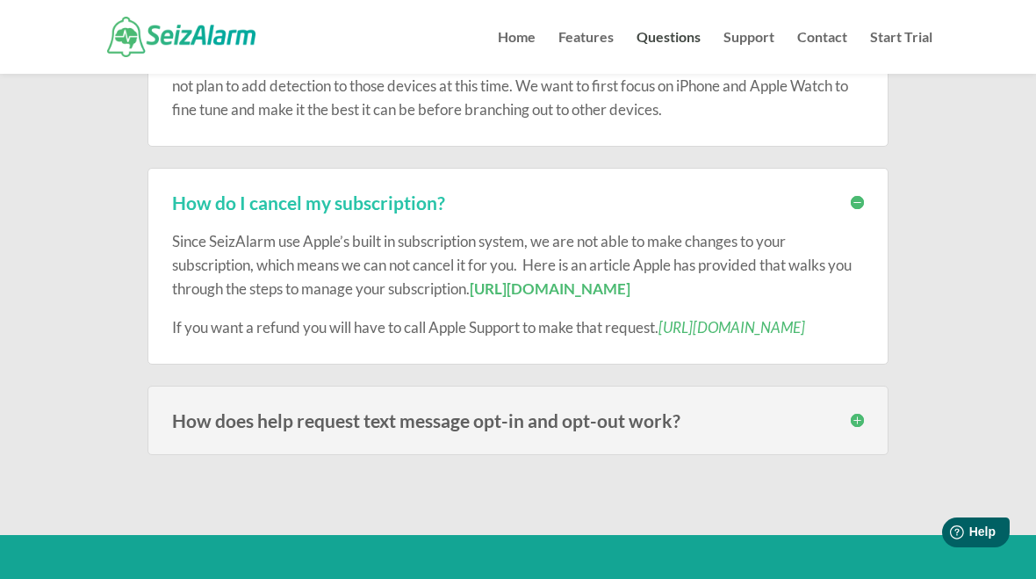
click at [217, 429] on h3 "How does help request text message opt-in and opt-out work?" at bounding box center [518, 420] width 692 height 18
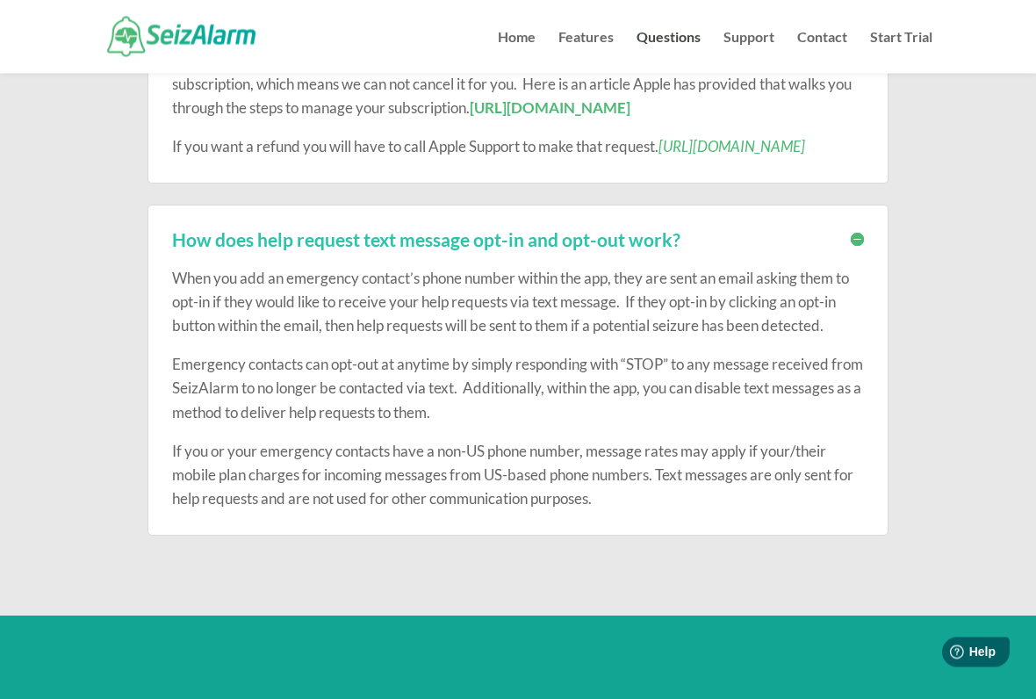
scroll to position [3584, 0]
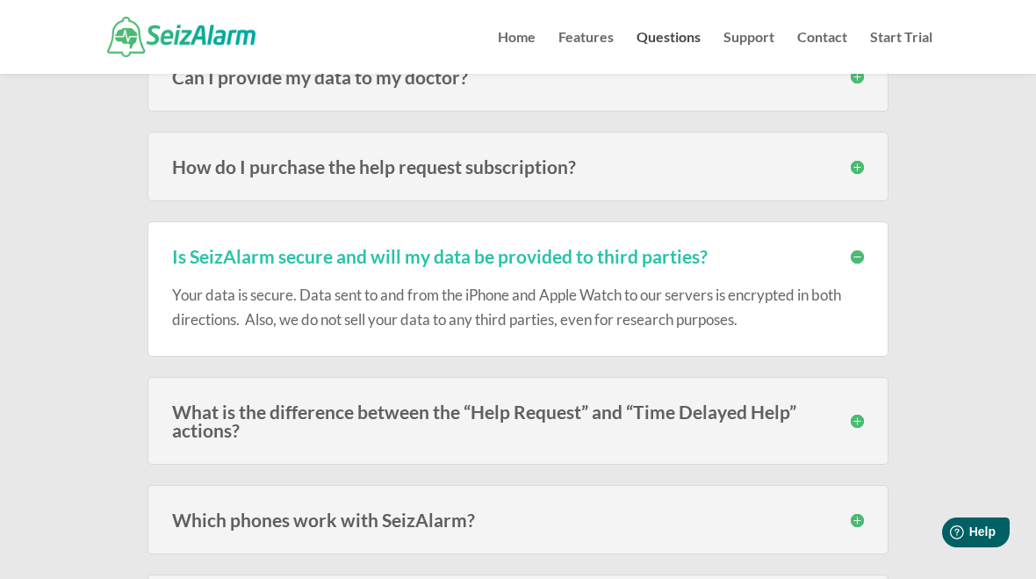
scroll to position [1951, 0]
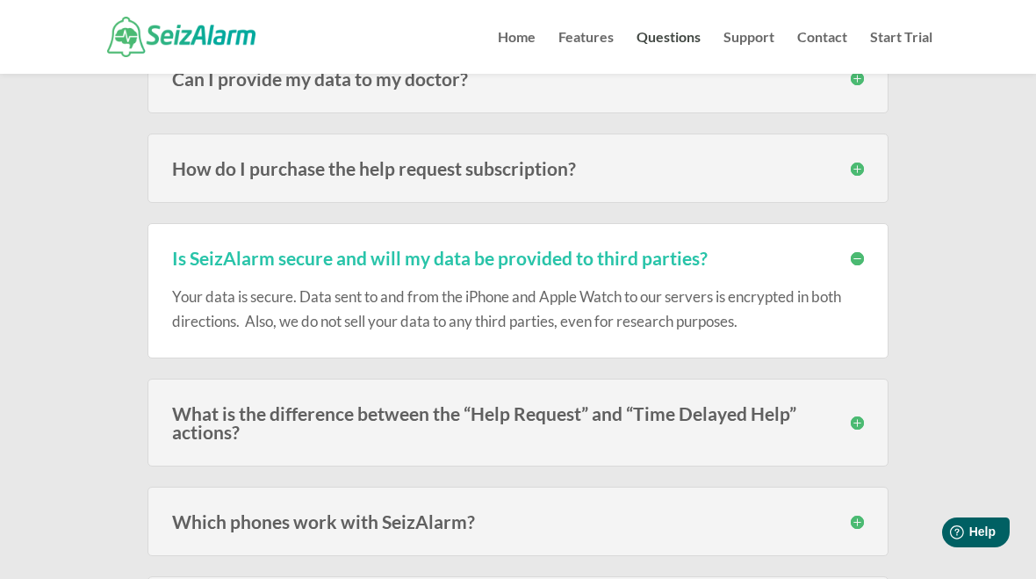
click at [753, 35] on link "Support" at bounding box center [749, 52] width 51 height 43
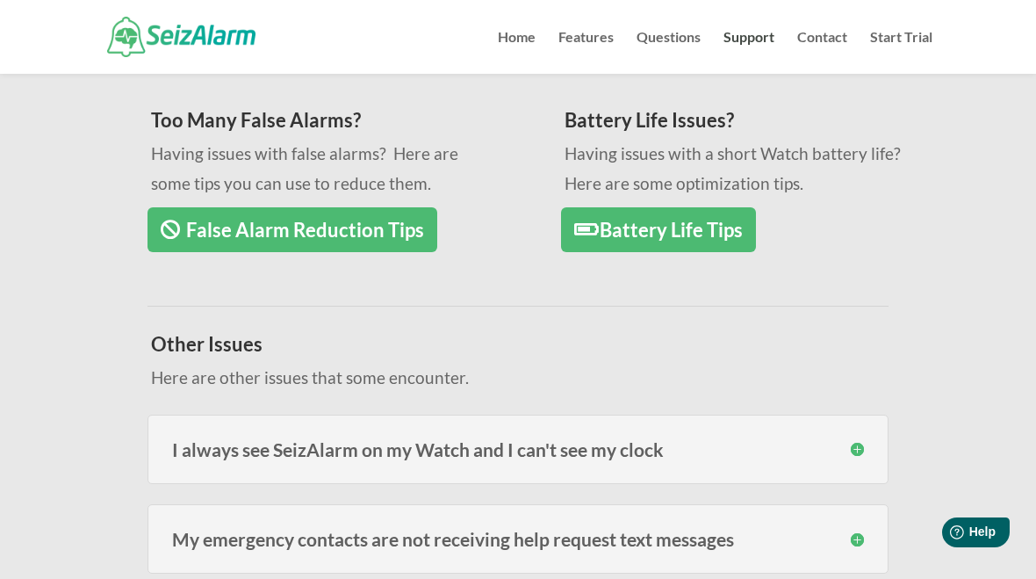
scroll to position [279, 0]
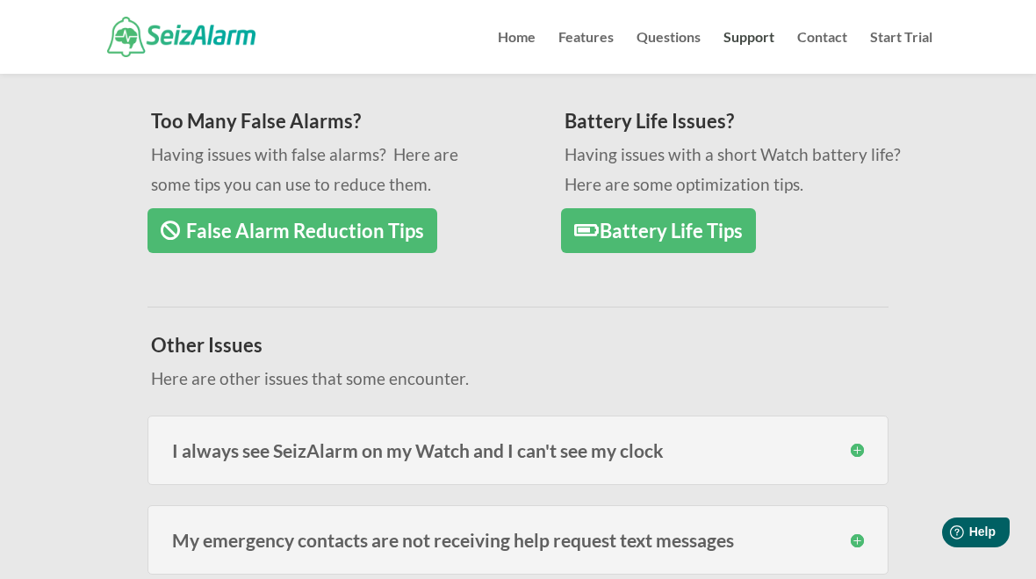
click at [833, 31] on link "Contact" at bounding box center [822, 52] width 50 height 43
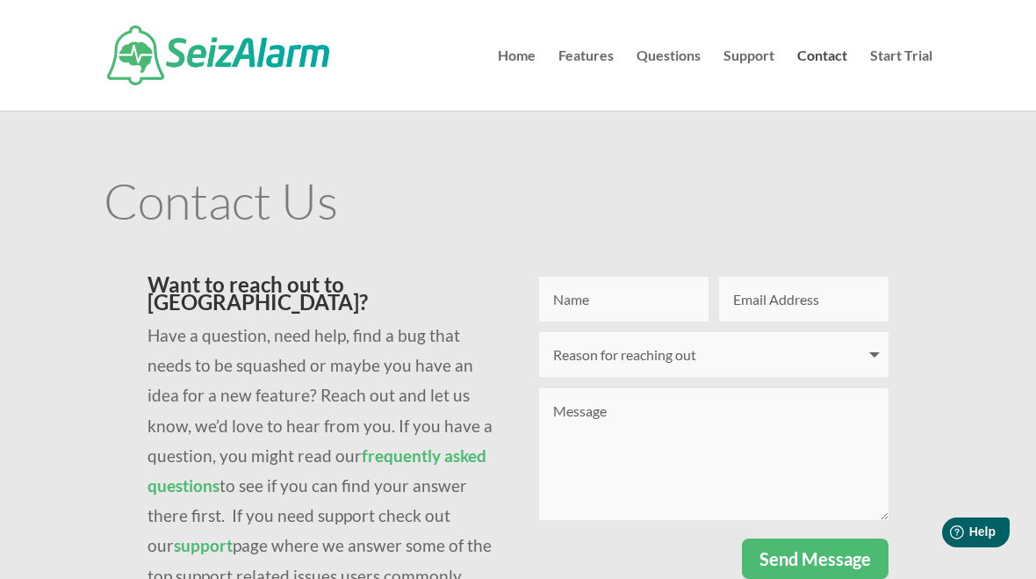
click at [908, 61] on link "Start Trial" at bounding box center [901, 79] width 62 height 61
